Goal: Information Seeking & Learning: Learn about a topic

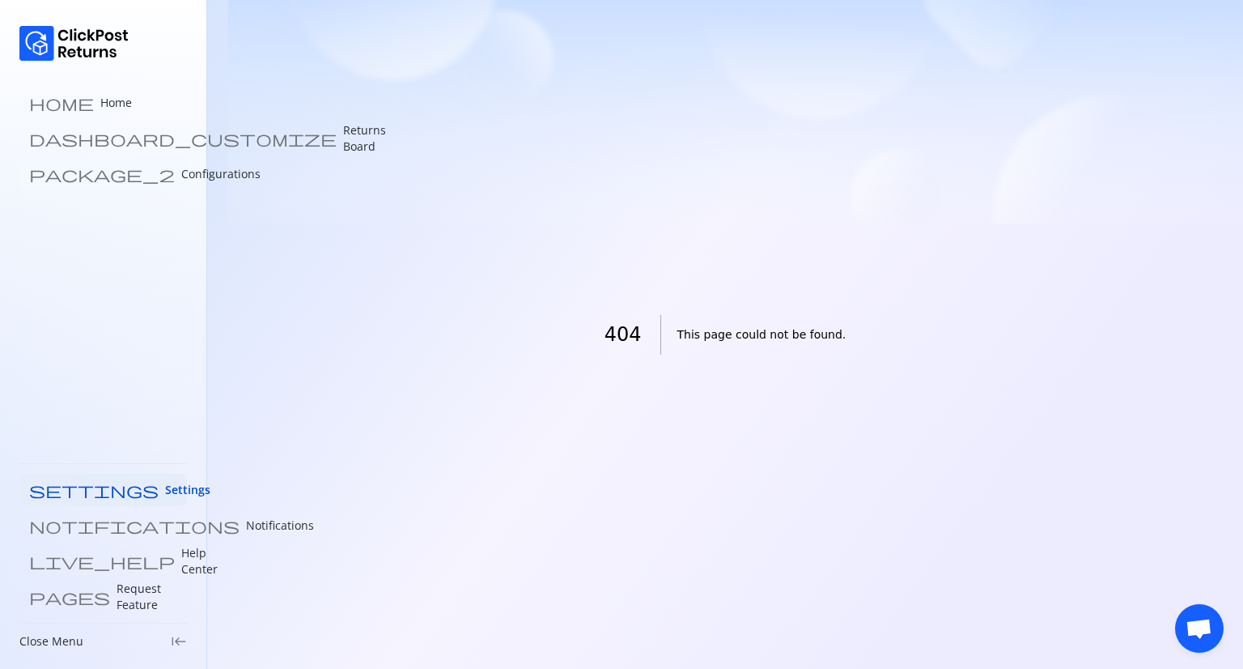
click at [181, 172] on p "Configurations" at bounding box center [220, 174] width 79 height 16
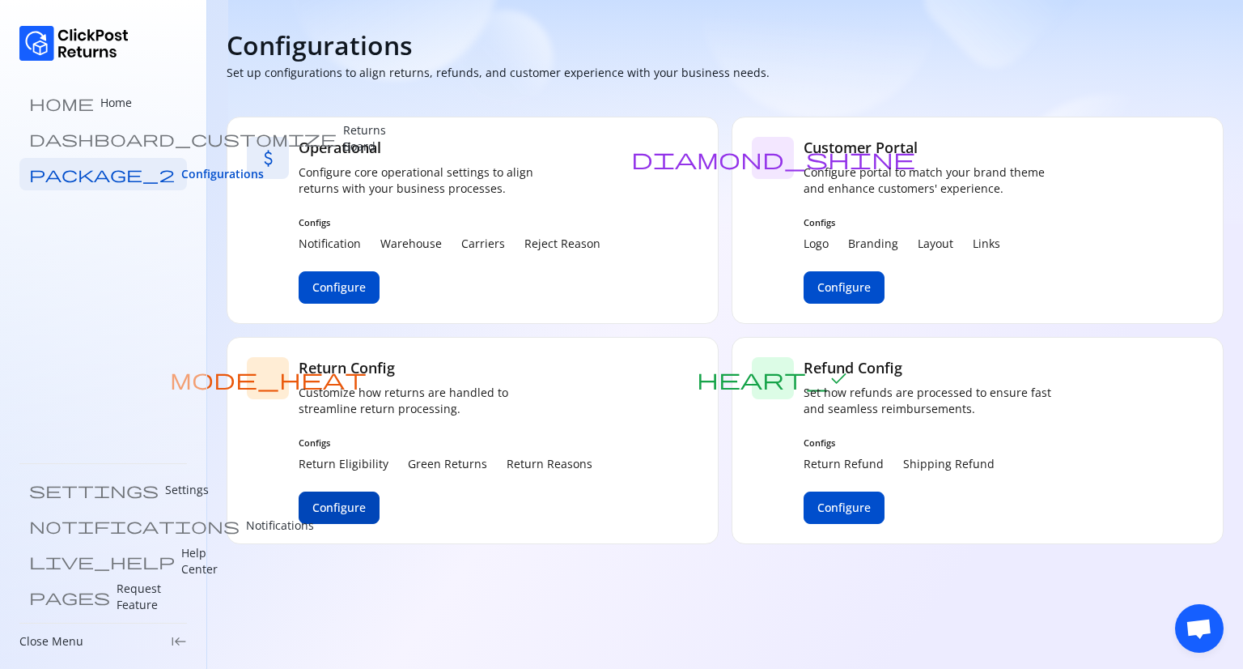
click at [339, 501] on span "Configure" at bounding box center [338, 507] width 53 height 16
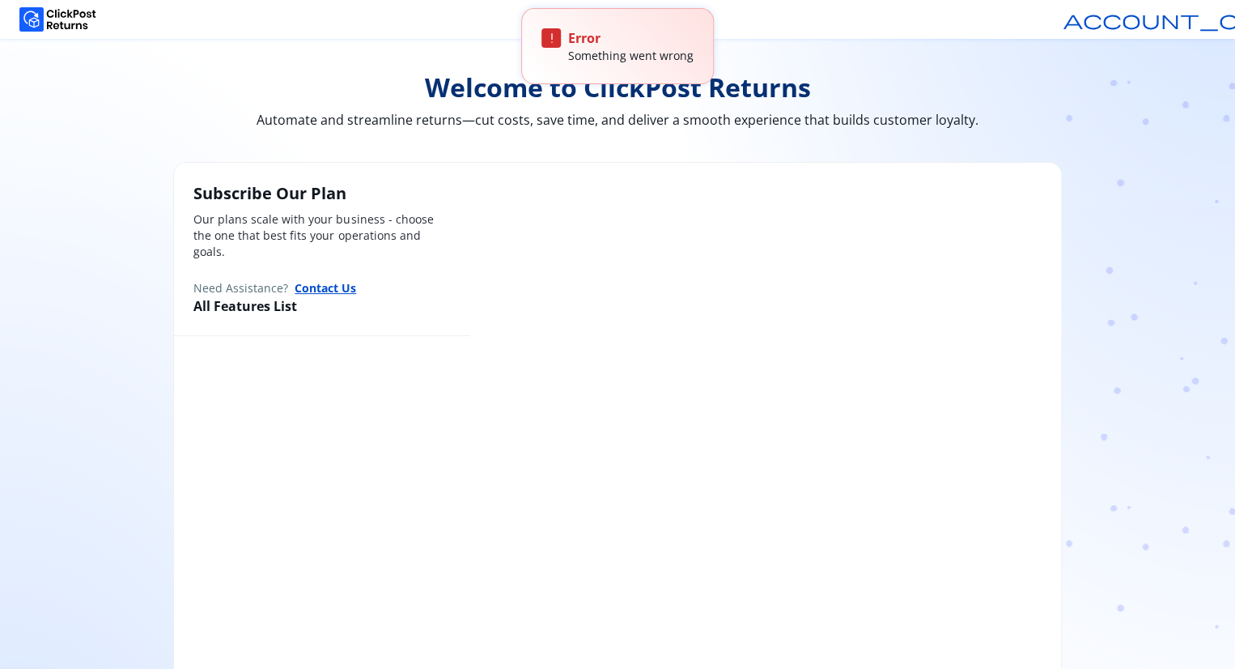
scroll to position [104, 0]
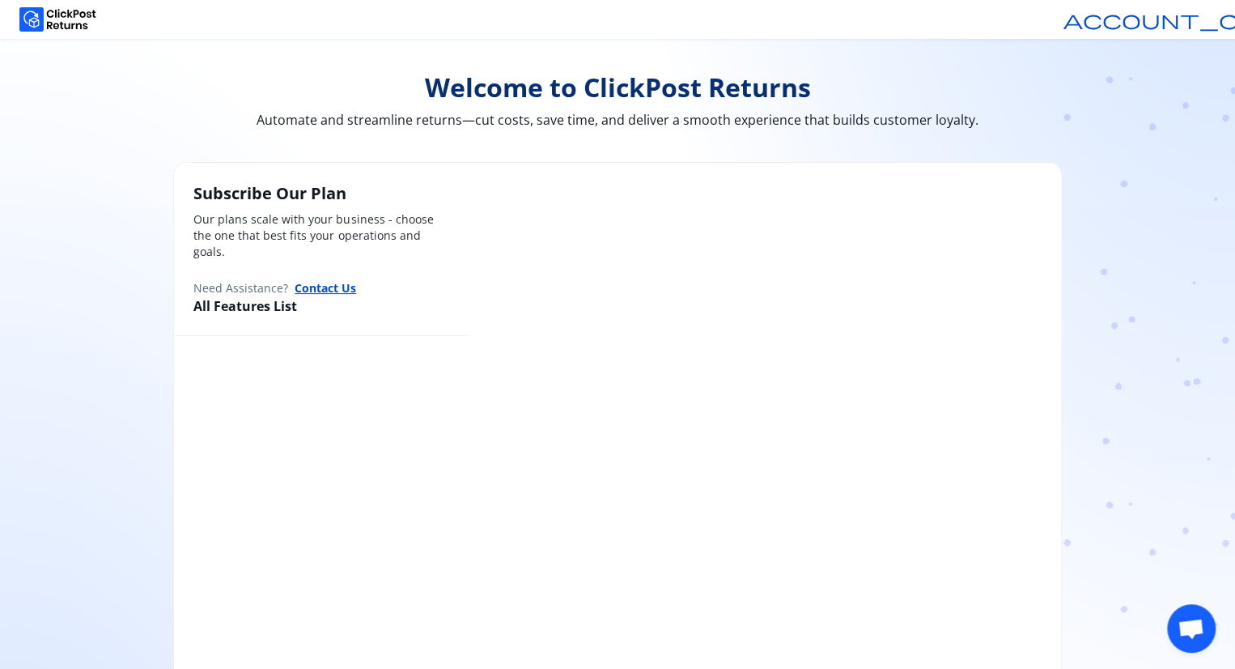
click at [66, 22] on img at bounding box center [57, 19] width 77 height 24
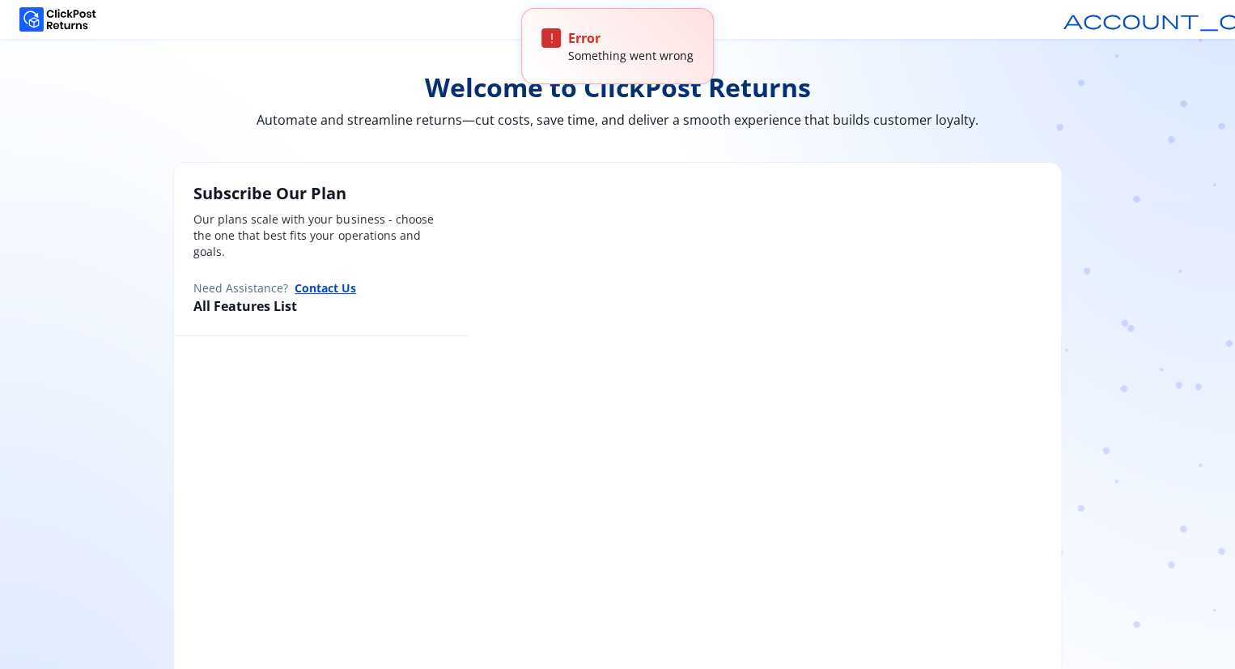
click at [70, 15] on img at bounding box center [57, 19] width 77 height 24
